Goal: Task Accomplishment & Management: Manage account settings

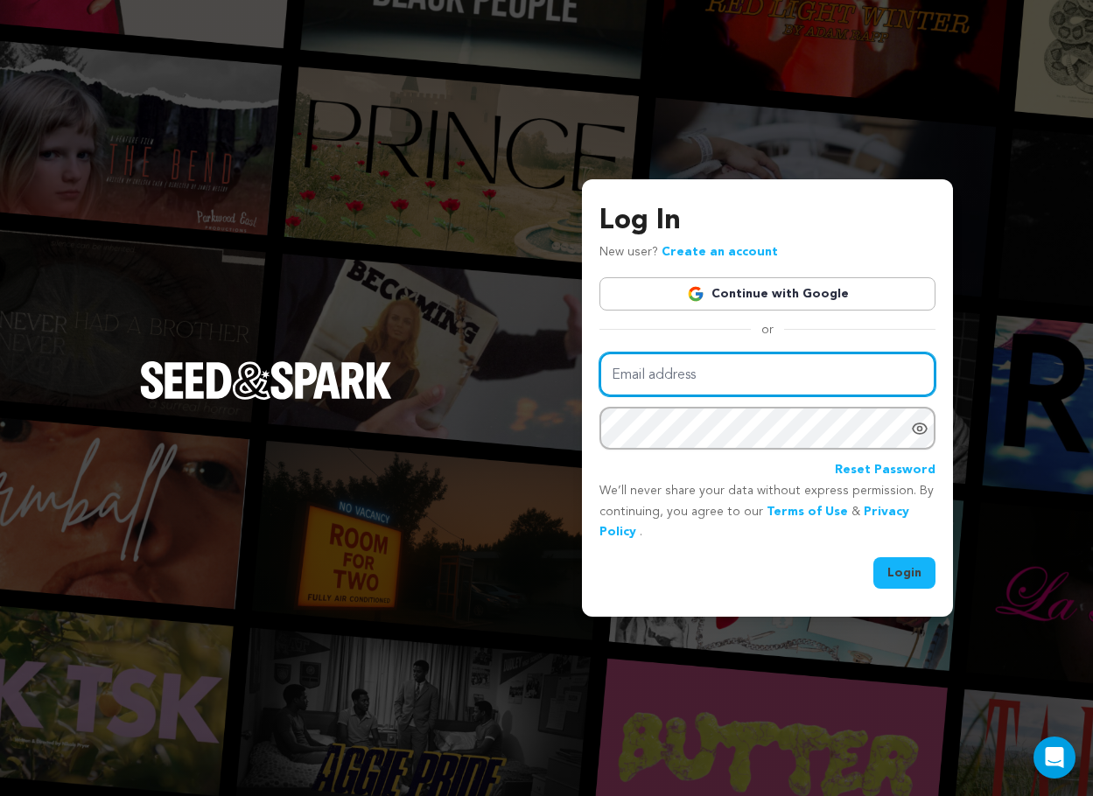
type input "cuttothemonkey@gmail.com"
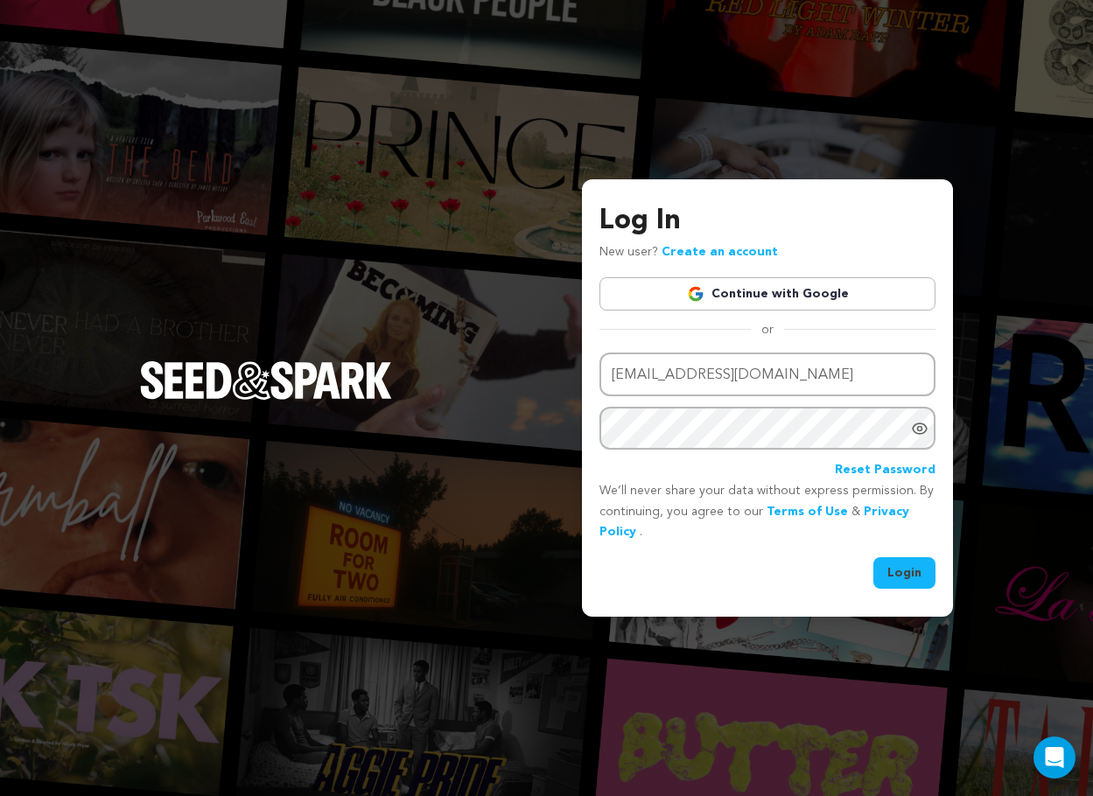
click at [909, 564] on button "Login" at bounding box center [904, 573] width 62 height 32
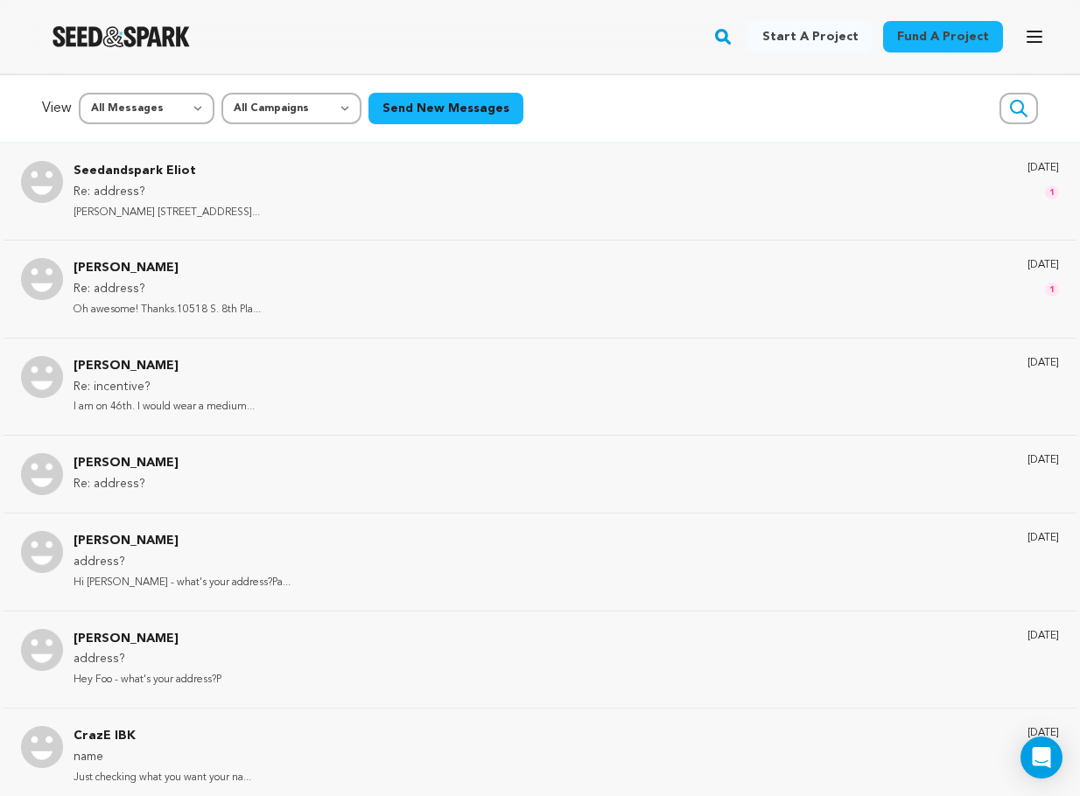
click at [1033, 34] on icon "button" at bounding box center [1034, 36] width 21 height 21
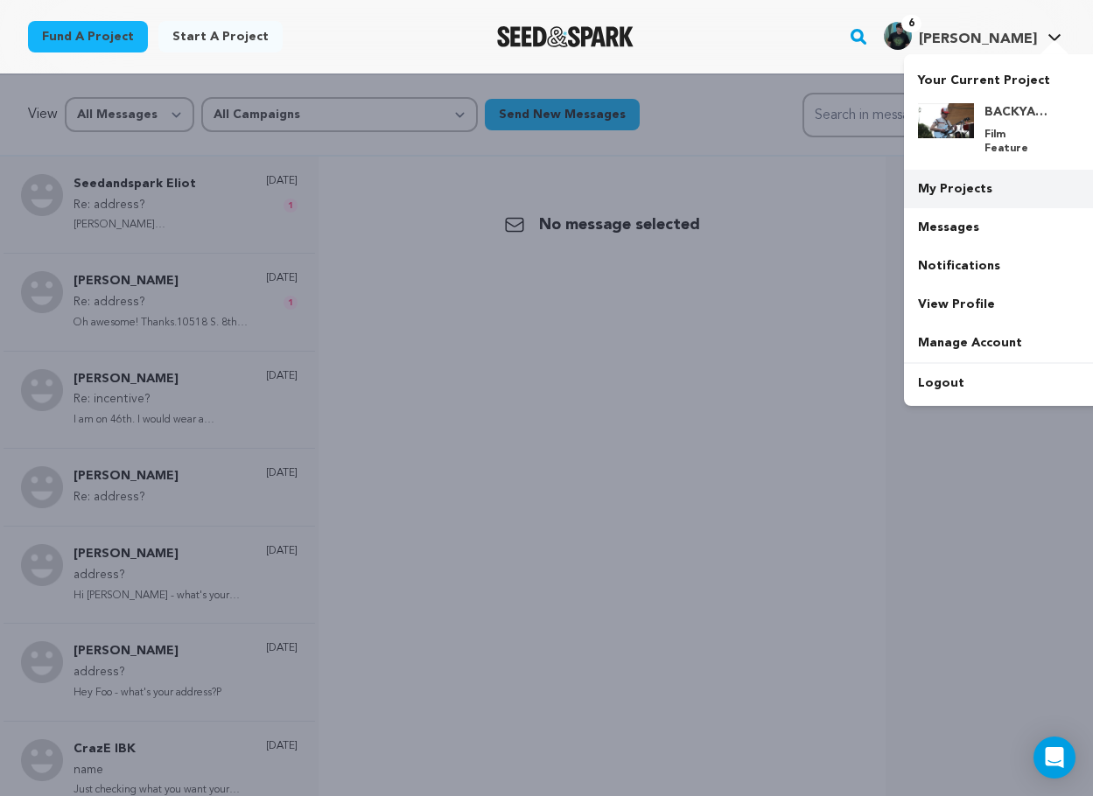
click at [964, 179] on link "My Projects" at bounding box center [1002, 189] width 196 height 39
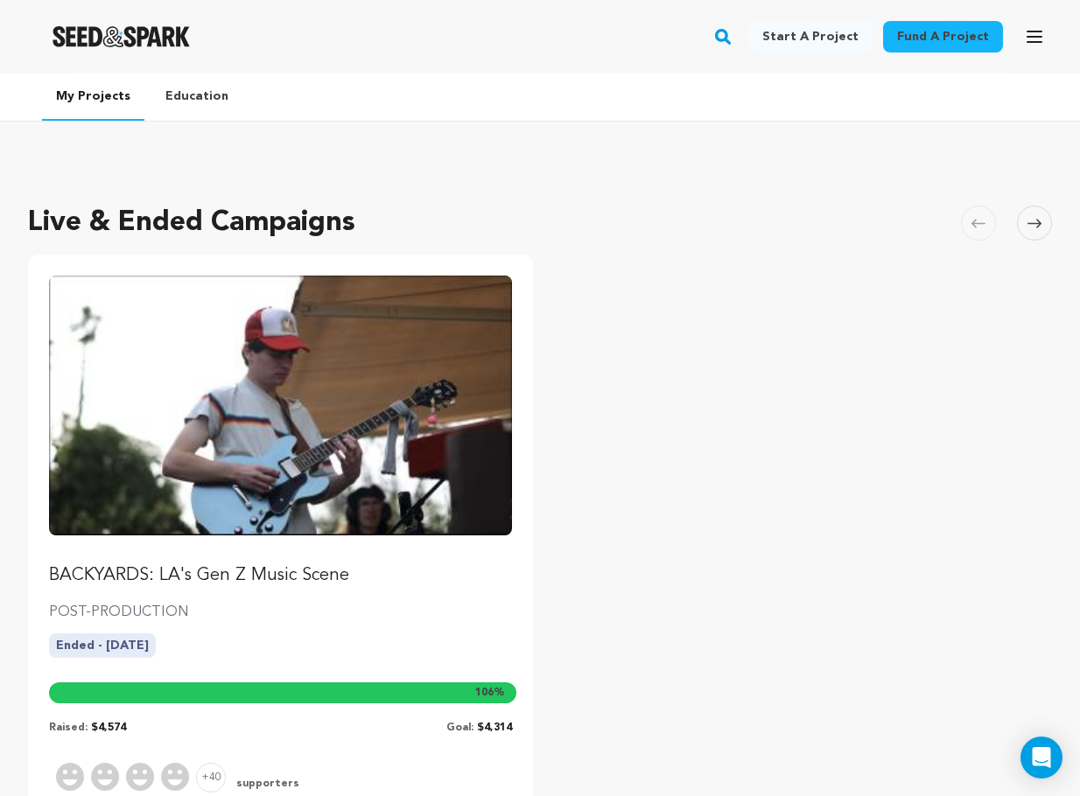
scroll to position [374, 0]
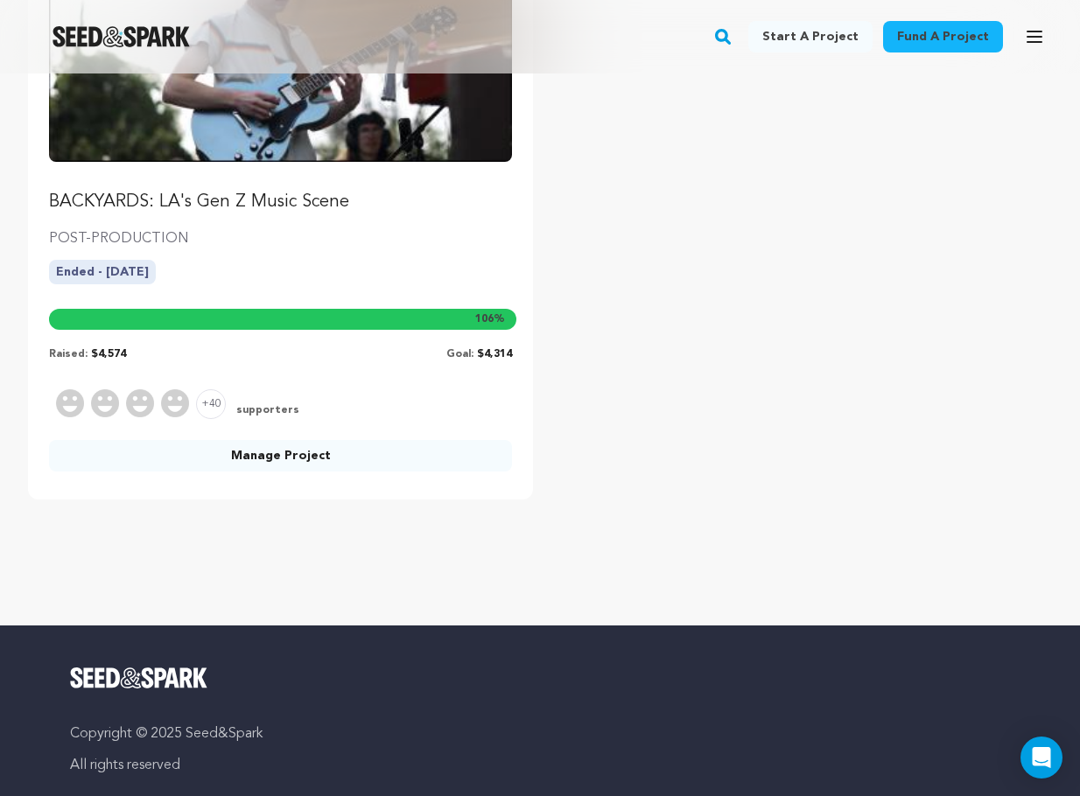
click at [262, 460] on link "Manage Project" at bounding box center [280, 456] width 463 height 32
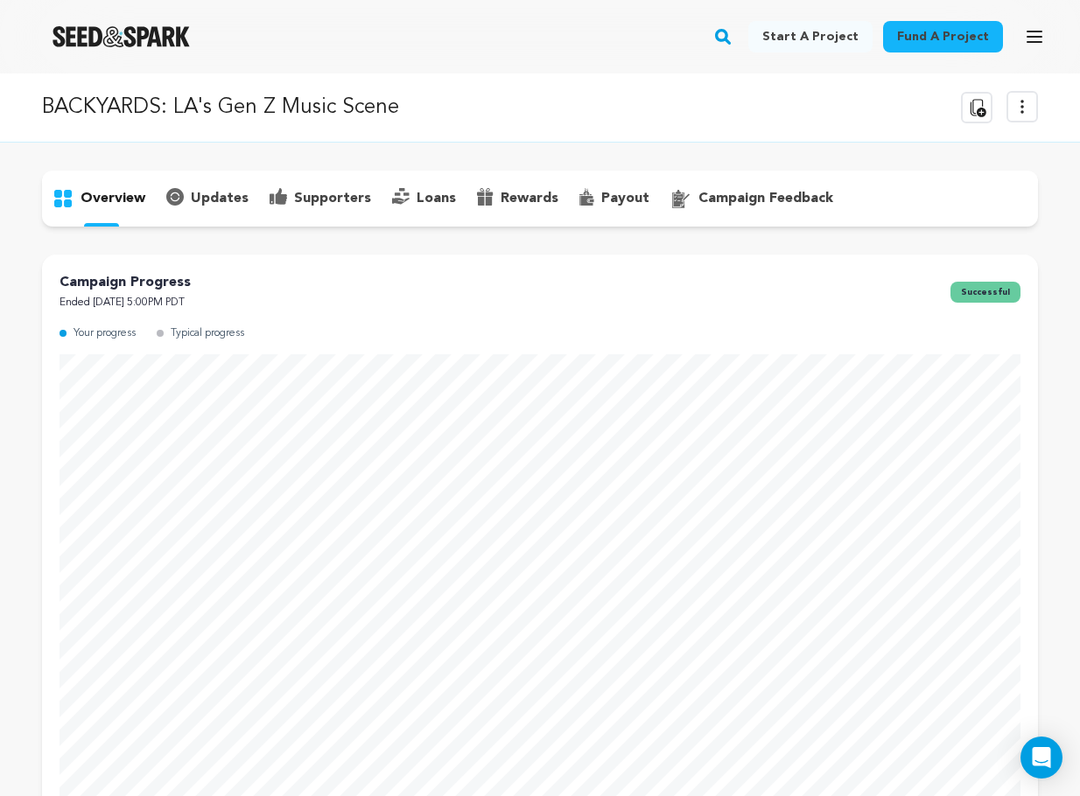
click at [321, 202] on p "supporters" at bounding box center [332, 198] width 77 height 21
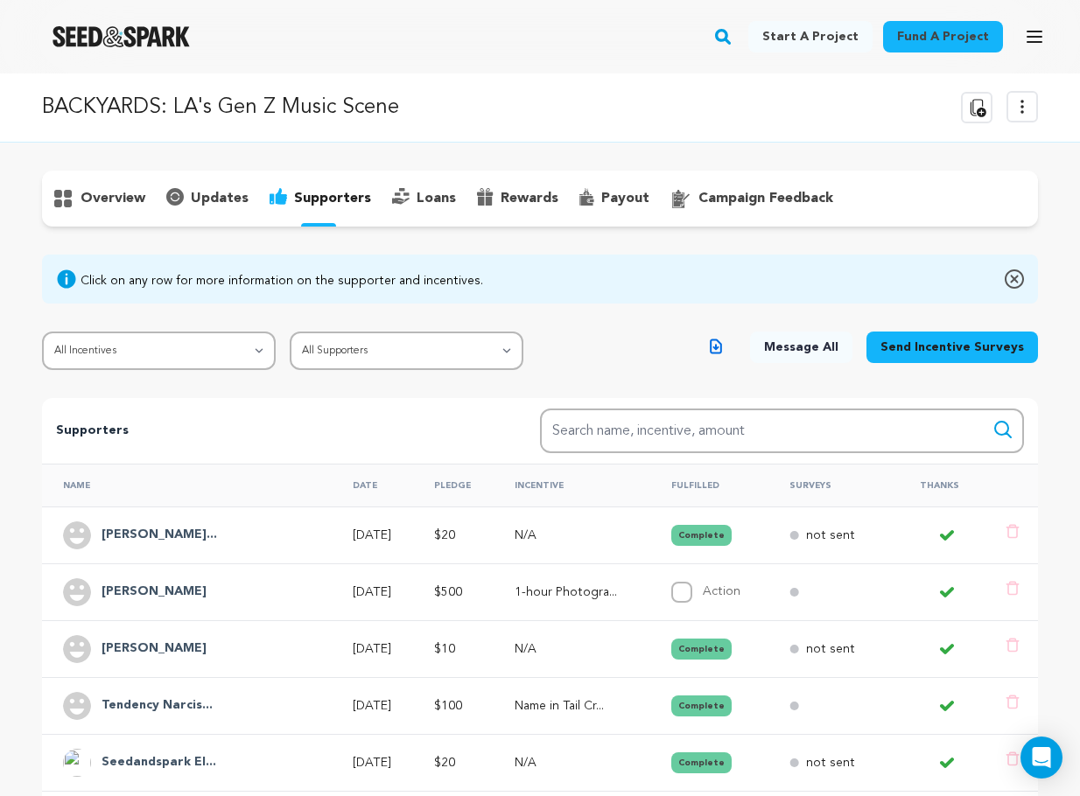
scroll to position [111, 0]
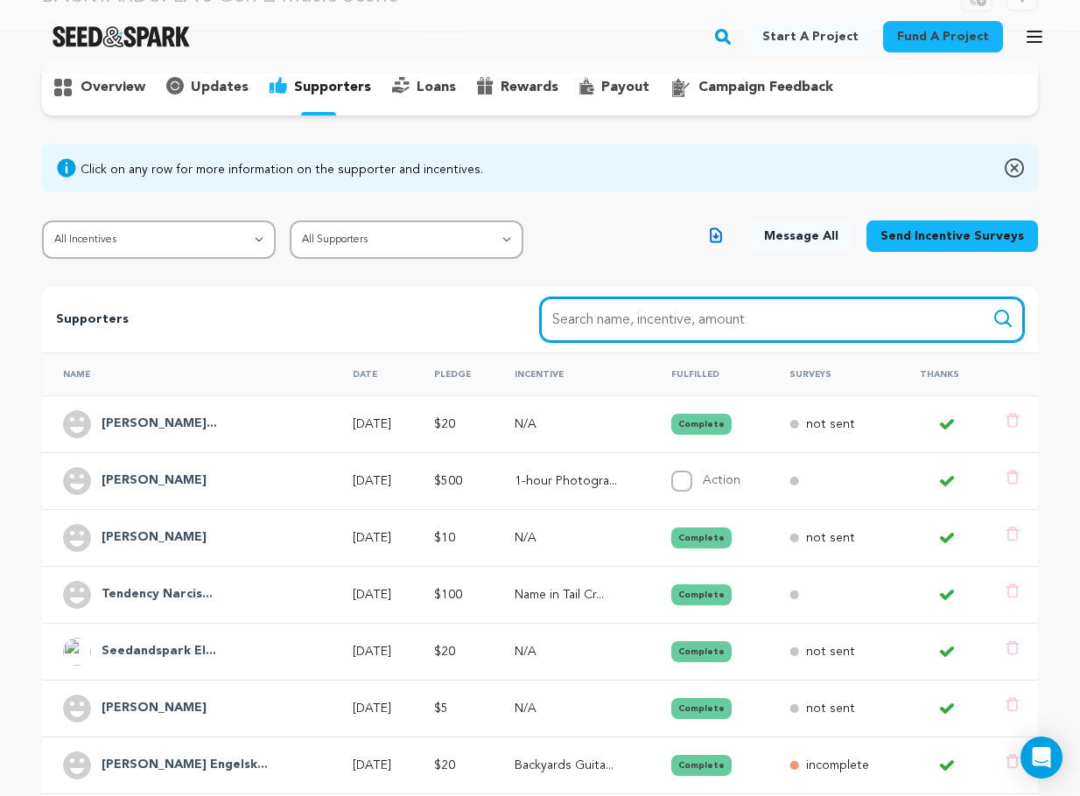
click at [679, 326] on input "Search name, item" at bounding box center [782, 320] width 484 height 45
type input "George"
click at [1003, 319] on button "Search" at bounding box center [1002, 318] width 21 height 21
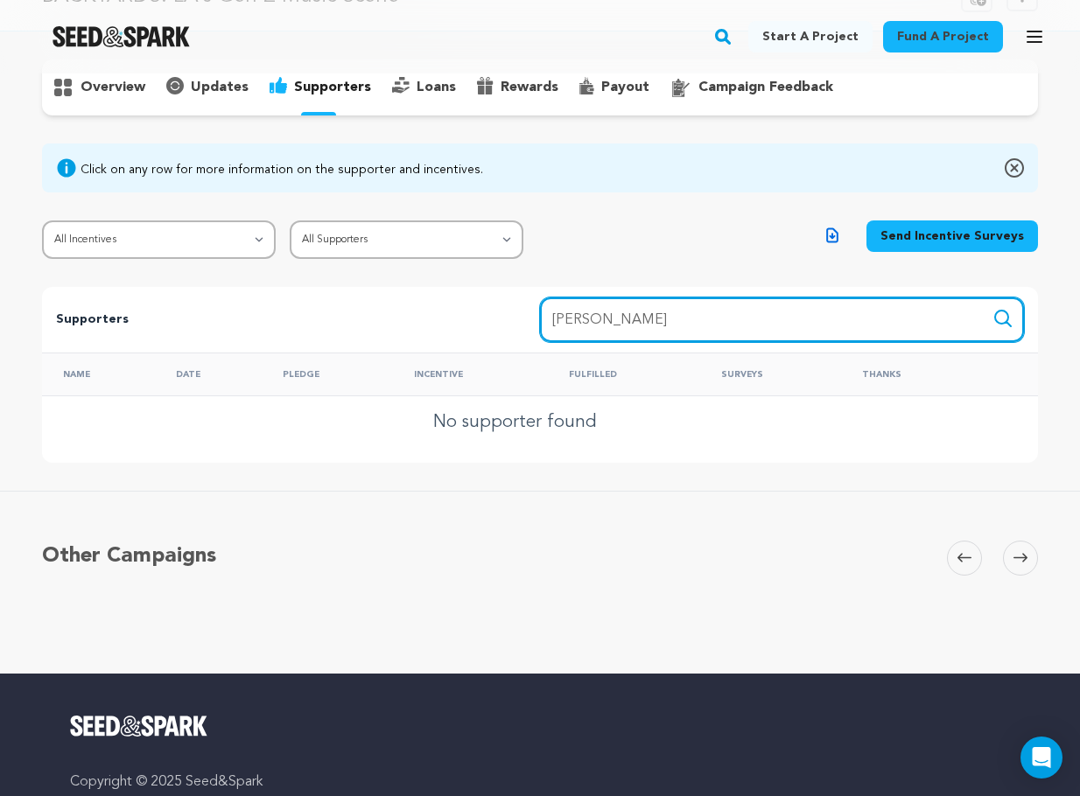
drag, startPoint x: 690, startPoint y: 325, endPoint x: 460, endPoint y: 324, distance: 230.1
click at [460, 324] on div "Supporters Search Search name, incentive, amount George" at bounding box center [540, 320] width 996 height 66
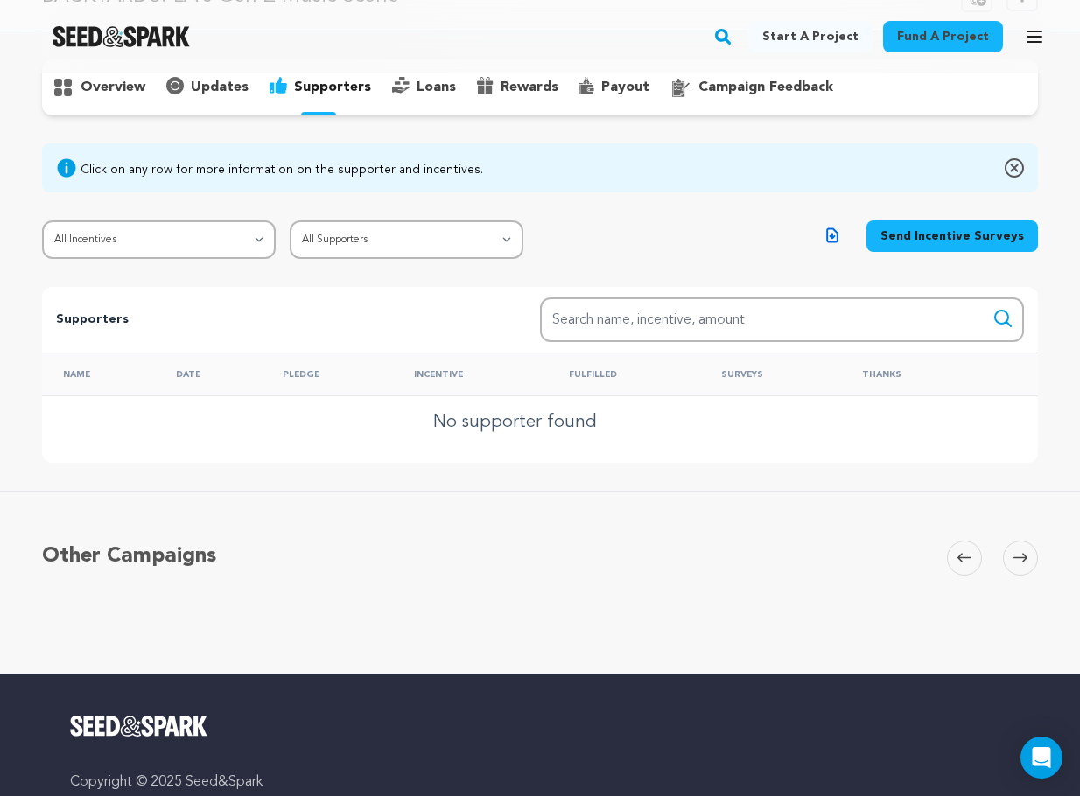
click at [1012, 166] on img at bounding box center [1014, 168] width 19 height 21
